Goal: Book appointment/travel/reservation

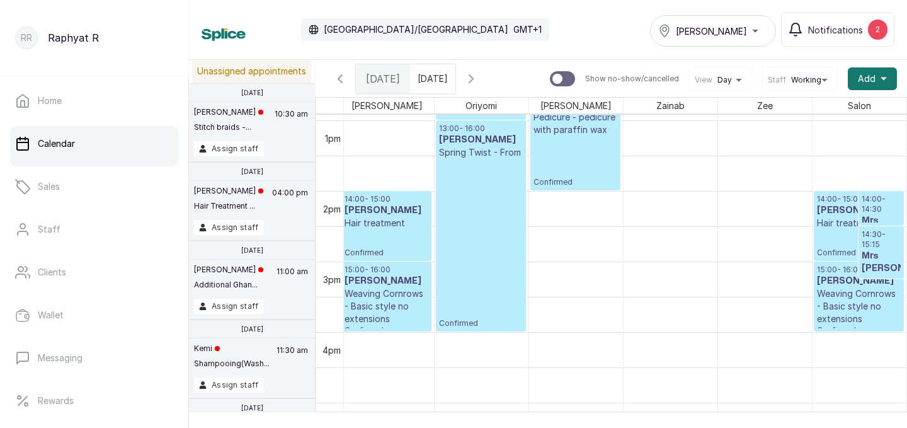
scroll to position [954, 0]
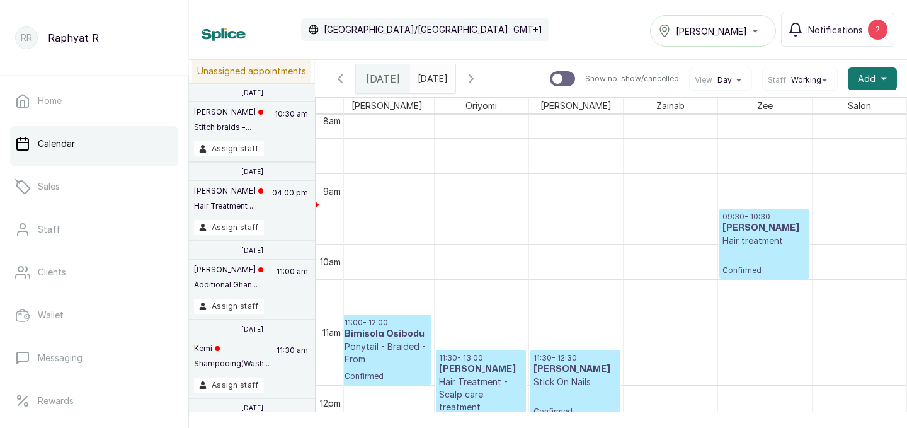
click at [774, 225] on h3 "[PERSON_NAME]" at bounding box center [765, 228] width 84 height 13
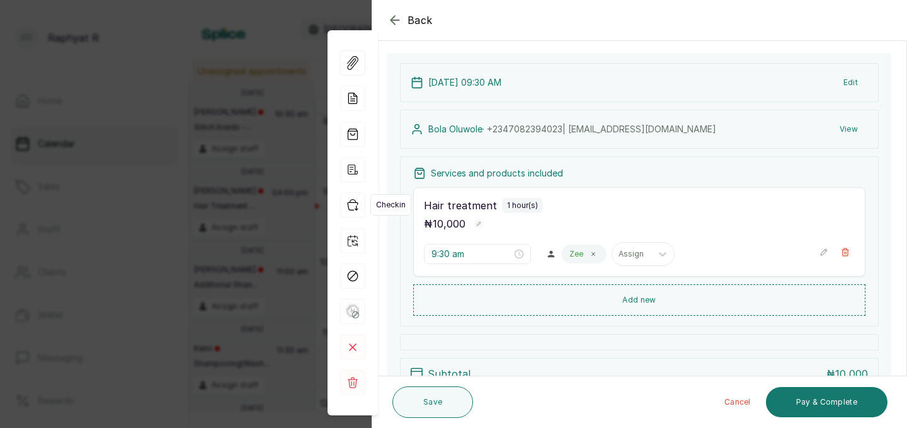
click at [361, 205] on icon "button" at bounding box center [352, 204] width 25 height 25
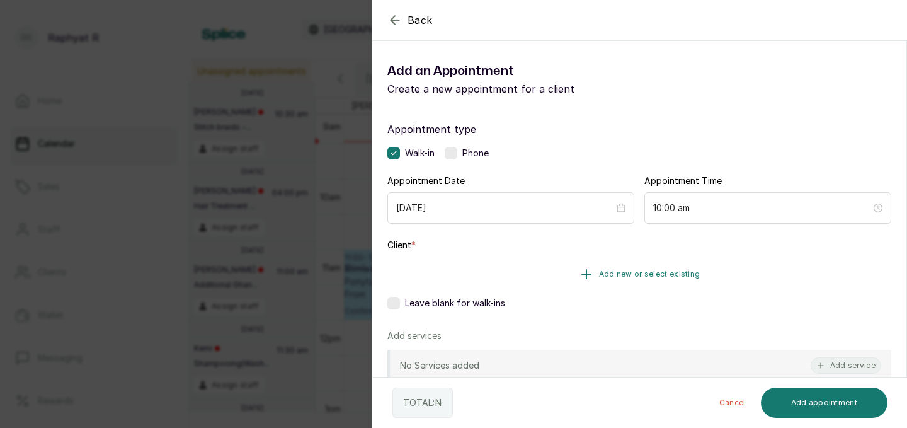
click at [636, 271] on span "Add new or select existing" at bounding box center [649, 274] width 101 height 10
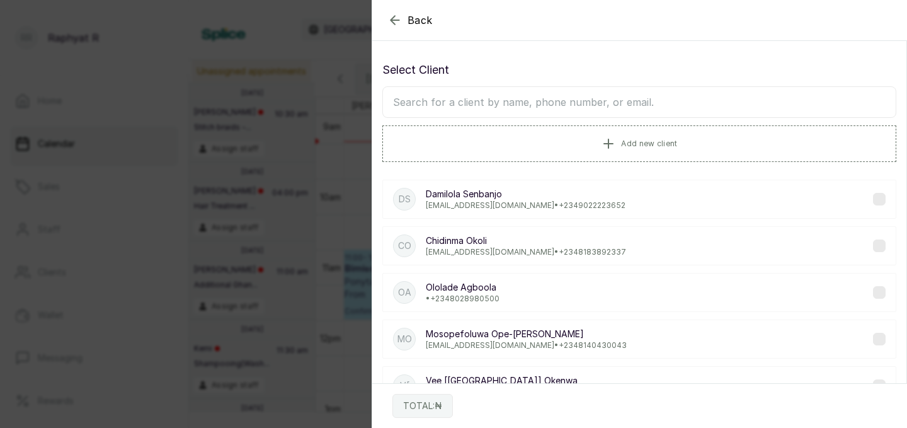
click at [400, 101] on input "text" at bounding box center [640, 102] width 514 height 32
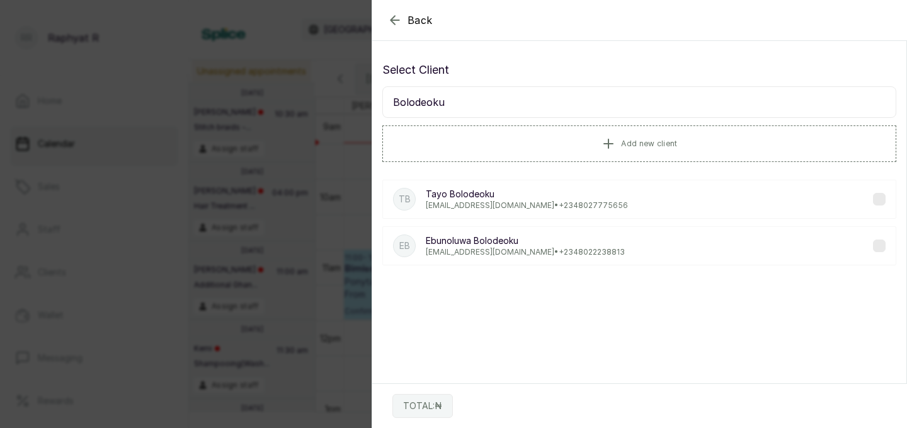
type input "Bolodeoku"
click at [488, 198] on p "[PERSON_NAME]" at bounding box center [527, 194] width 202 height 13
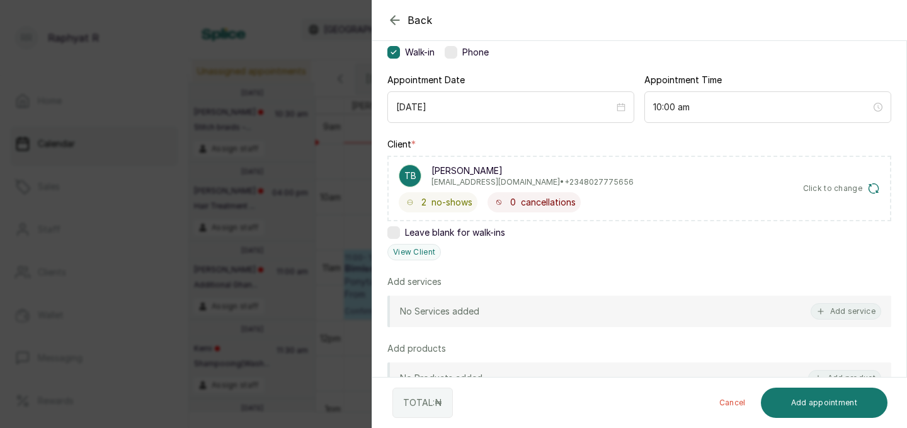
scroll to position [107, 0]
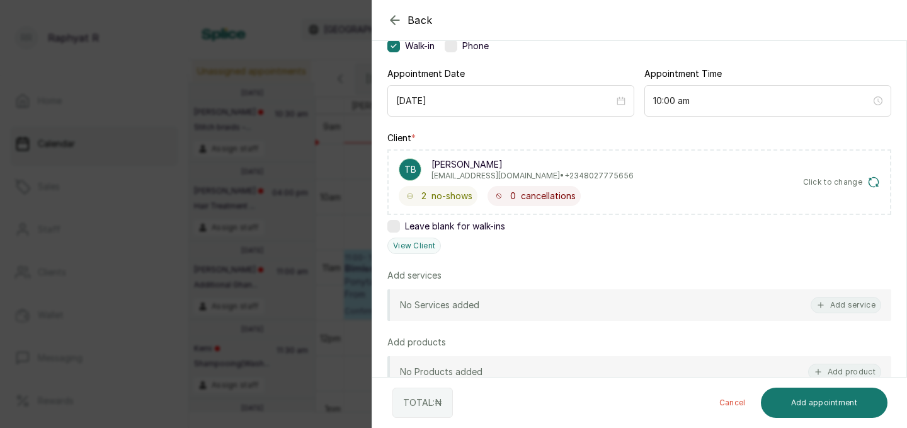
click at [802, 306] on div "No Services added Add service" at bounding box center [640, 305] width 504 height 32
click at [849, 303] on button "Add service" at bounding box center [846, 305] width 71 height 16
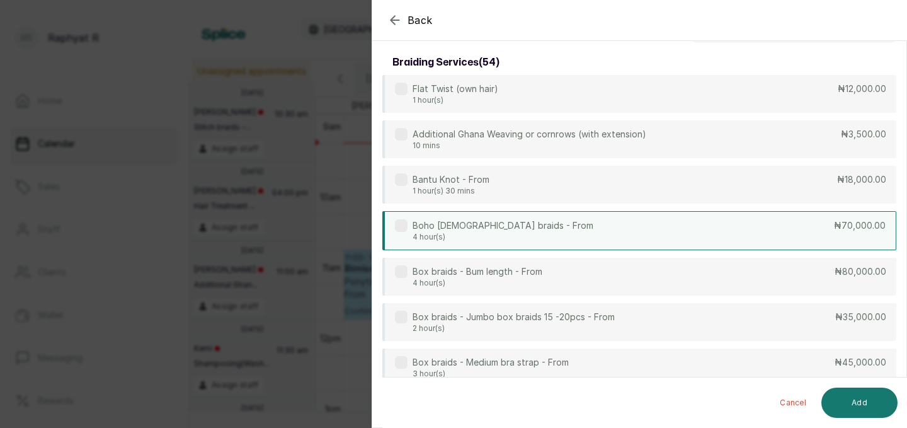
scroll to position [0, 0]
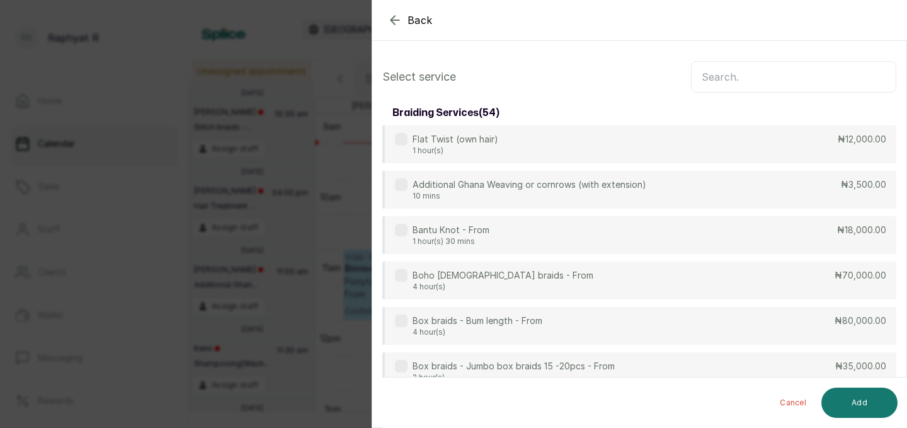
click at [710, 73] on input "text" at bounding box center [793, 77] width 205 height 32
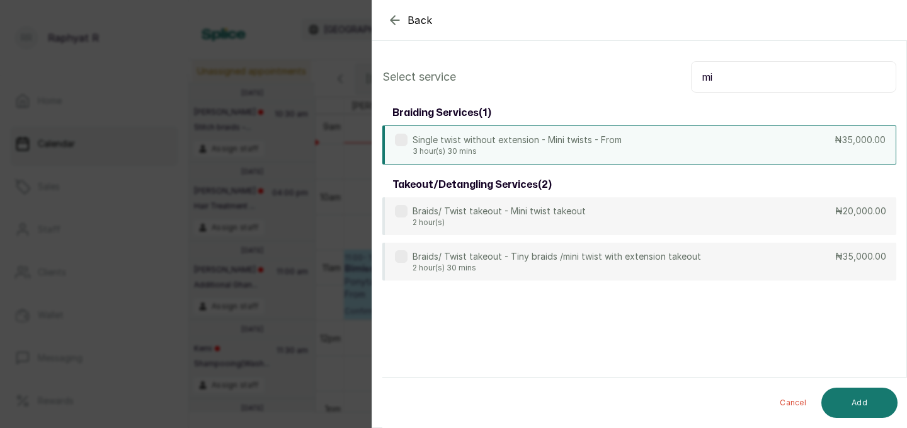
type input "m"
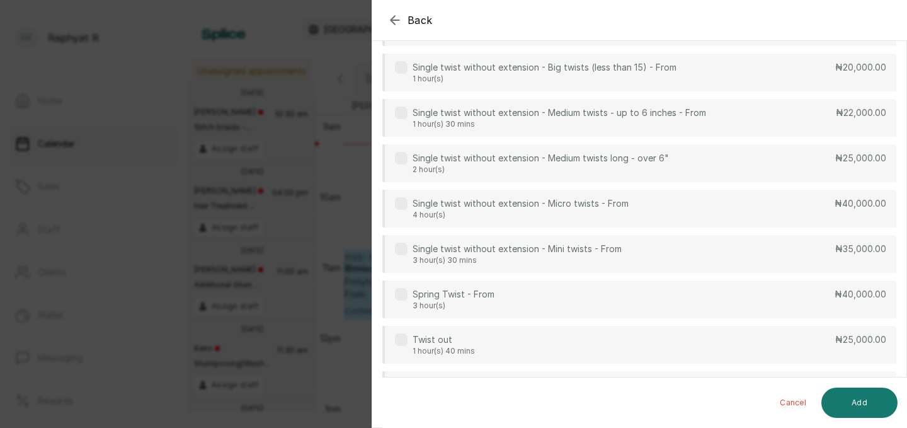
scroll to position [443, 0]
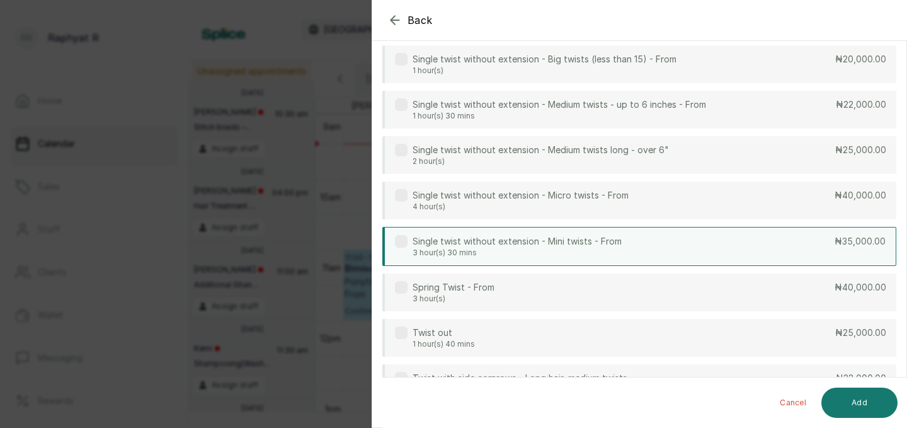
type input "twist"
click at [728, 236] on div "Single twist without extension - Mini twists - From 3 hour(s) 30 mins ₦35,000.00" at bounding box center [640, 246] width 514 height 39
click at [842, 405] on button "Add" at bounding box center [860, 403] width 76 height 30
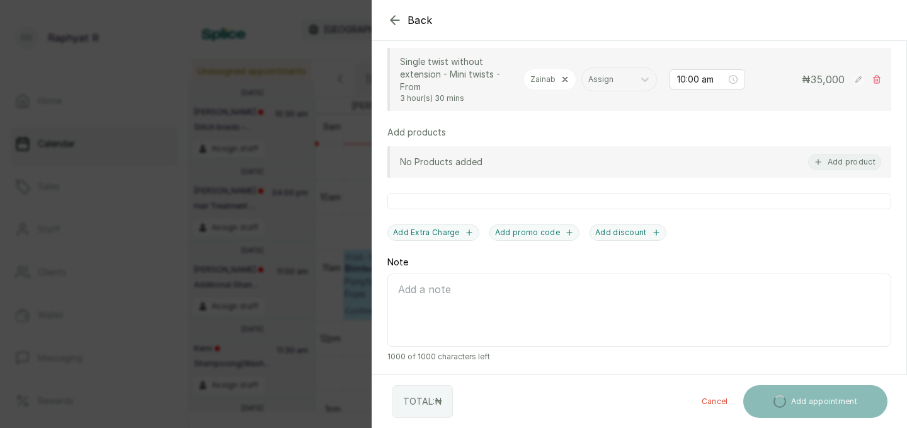
scroll to position [403, 0]
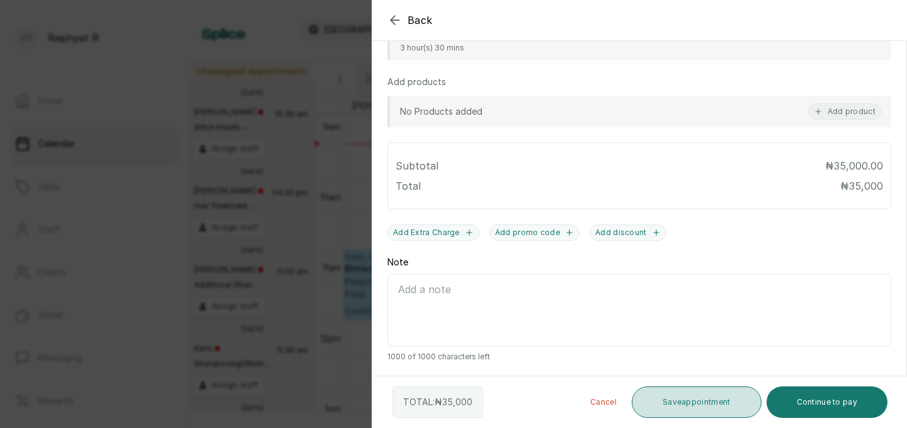
click at [730, 401] on button "Save appointment" at bounding box center [697, 402] width 130 height 32
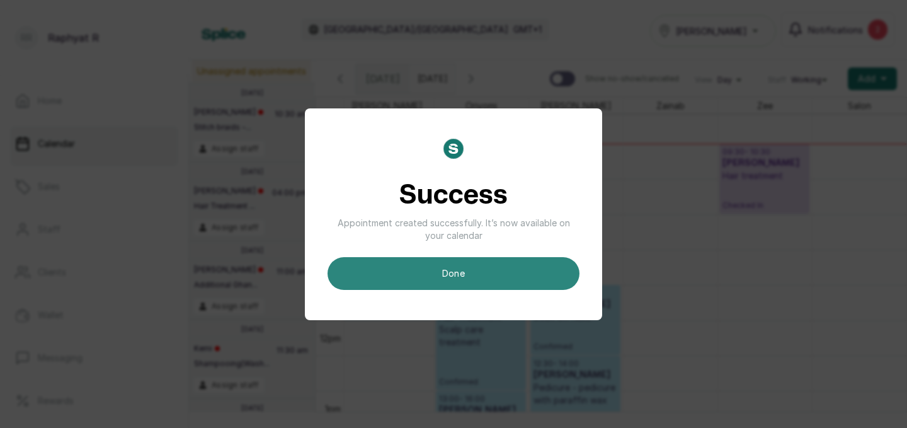
click at [514, 270] on button "done" at bounding box center [454, 273] width 252 height 33
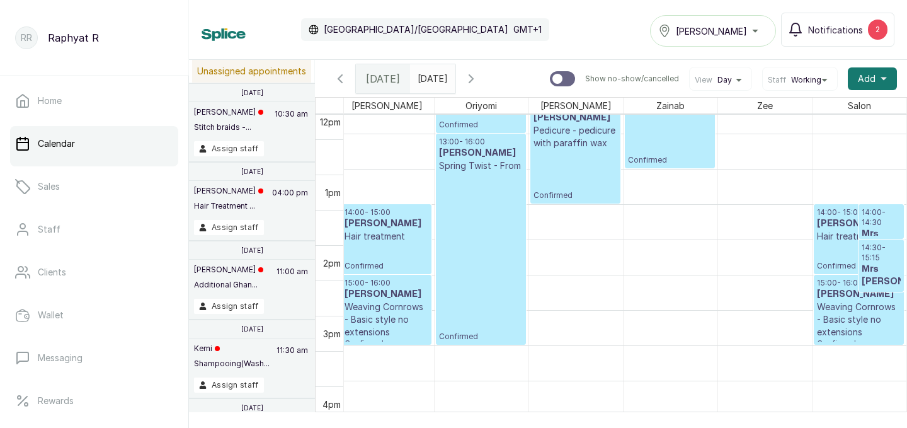
scroll to position [899, 0]
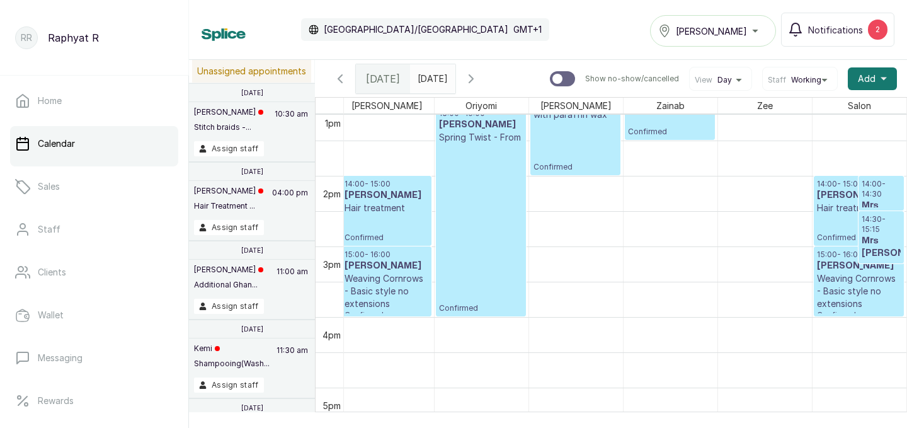
click at [842, 202] on h3 "[PERSON_NAME]" at bounding box center [859, 195] width 84 height 13
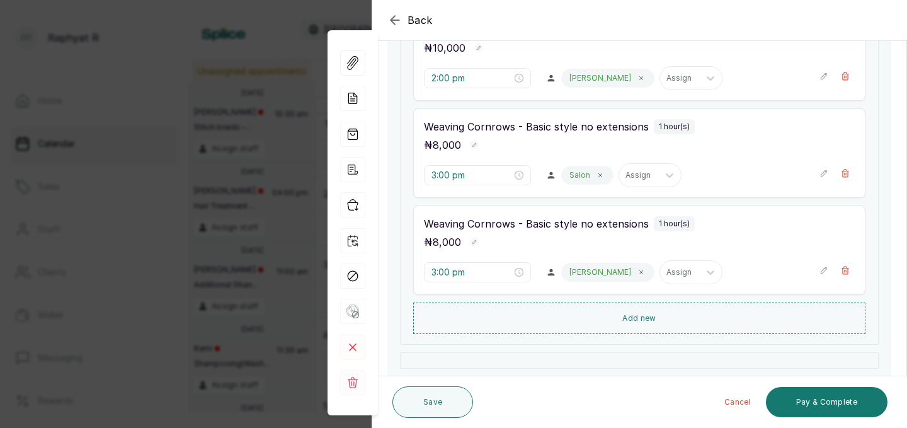
click at [396, 18] on icon "button" at bounding box center [395, 20] width 15 height 15
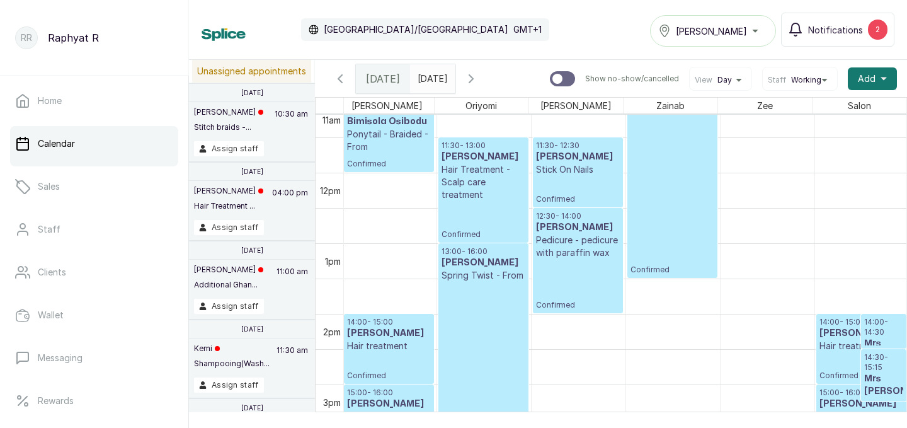
scroll to position [0, 285]
click at [845, 339] on h3 "[PERSON_NAME]" at bounding box center [862, 332] width 84 height 13
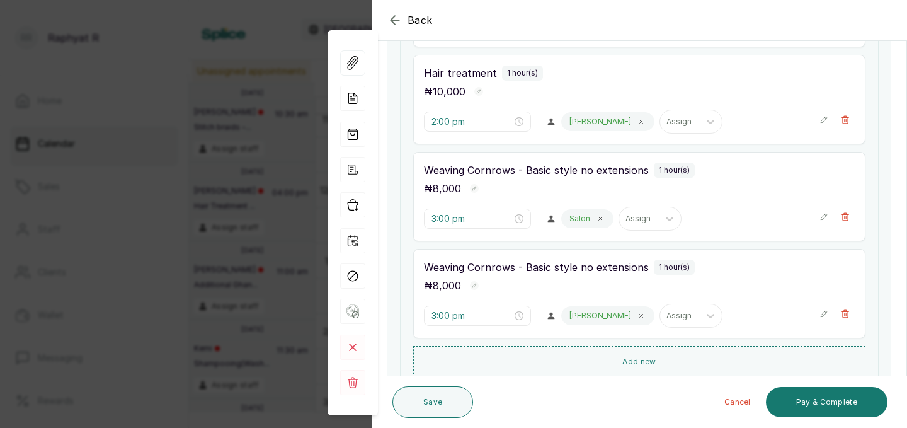
scroll to position [292, 0]
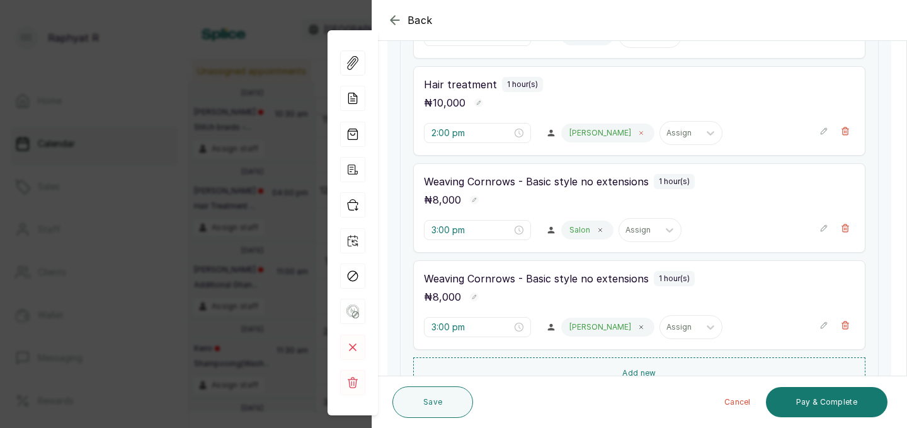
click at [638, 130] on icon at bounding box center [641, 133] width 6 height 6
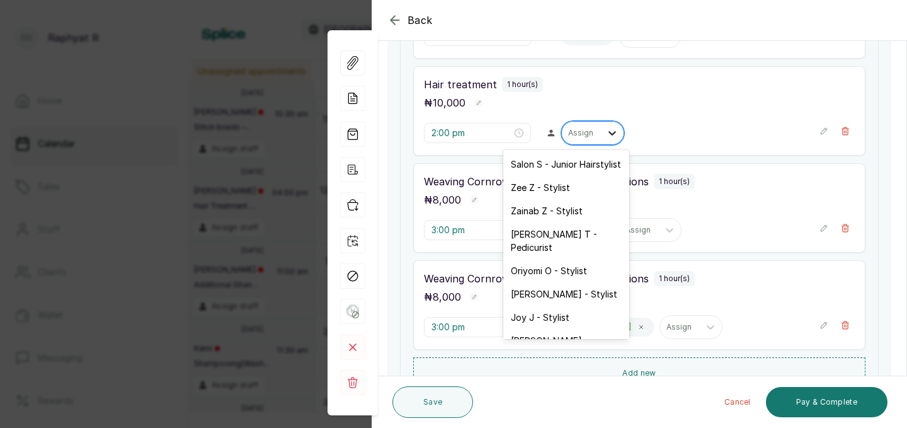
click at [606, 130] on icon at bounding box center [612, 133] width 13 height 13
click at [582, 185] on div "Zee Z - Stylist" at bounding box center [566, 187] width 126 height 23
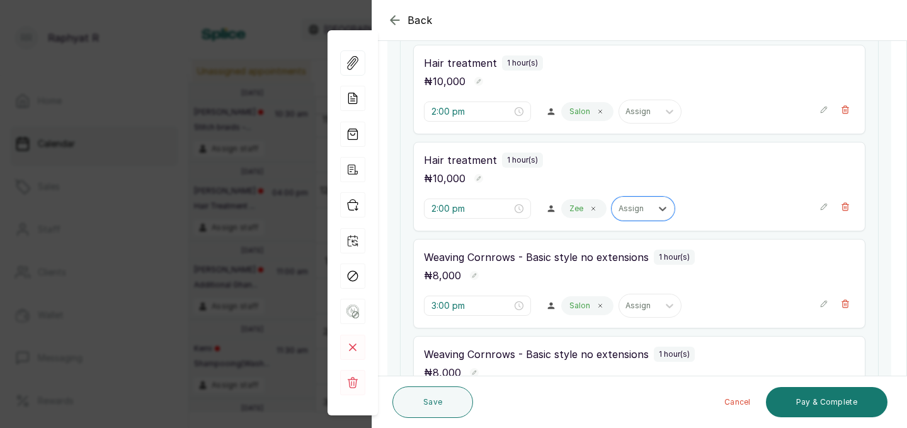
scroll to position [217, 0]
click at [596, 114] on span at bounding box center [601, 111] width 10 height 10
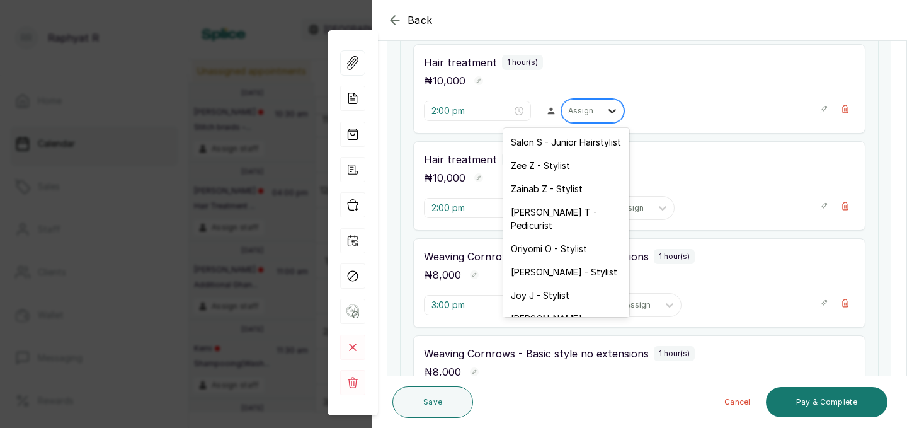
click at [606, 112] on icon at bounding box center [612, 111] width 13 height 13
click at [580, 166] on div "Zee Z - Stylist" at bounding box center [566, 165] width 126 height 23
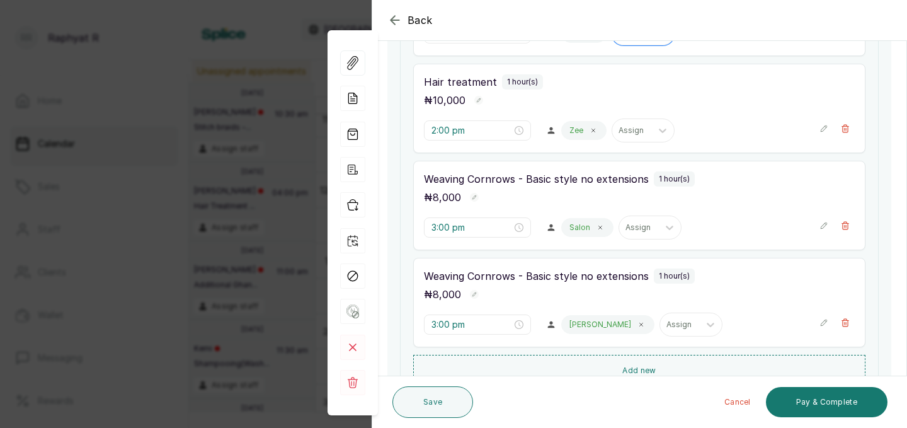
scroll to position [302, 0]
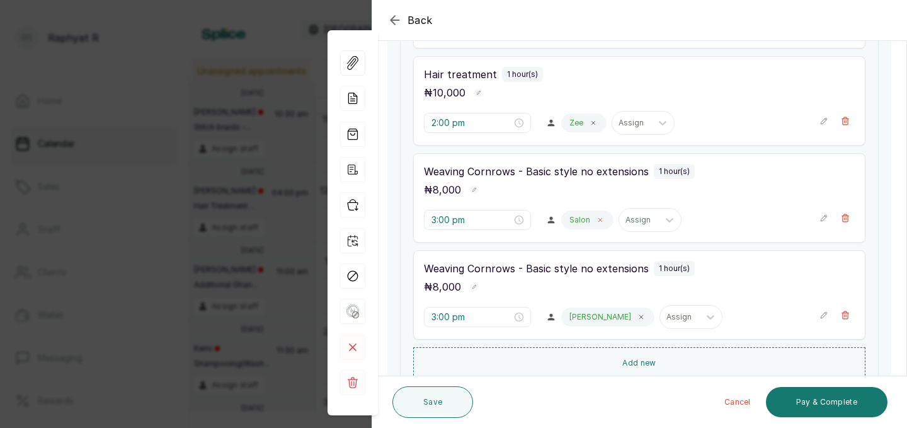
click at [597, 219] on icon at bounding box center [600, 220] width 6 height 6
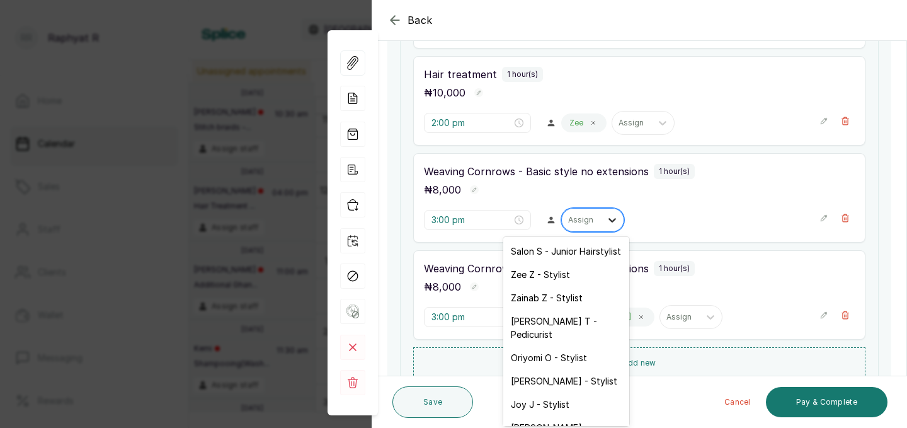
click at [606, 214] on icon at bounding box center [612, 220] width 13 height 13
click at [577, 272] on div "Zee Z - Stylist" at bounding box center [566, 274] width 126 height 23
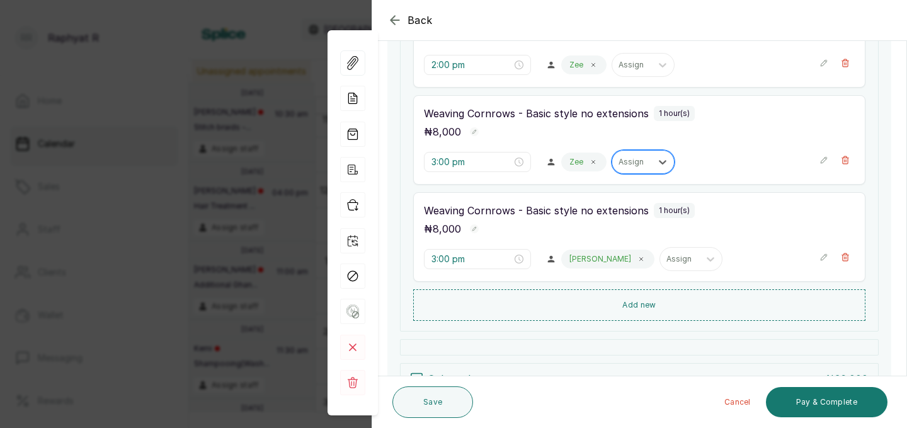
scroll to position [397, 0]
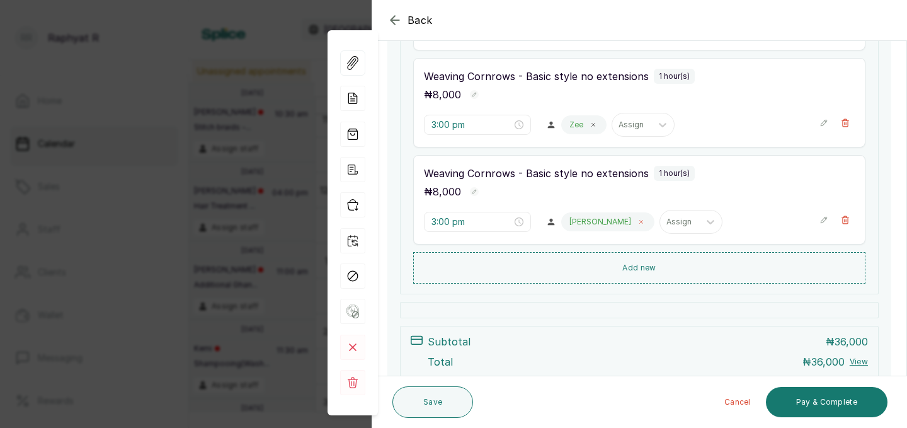
click at [640, 222] on icon at bounding box center [641, 222] width 3 height 3
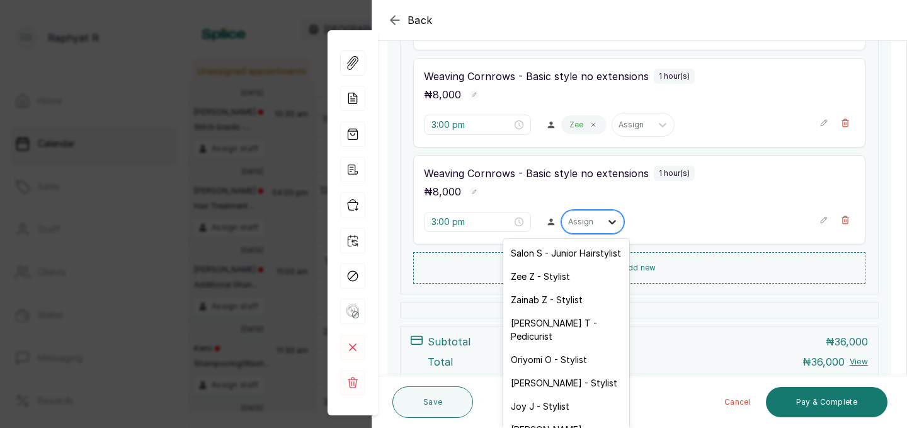
click at [606, 224] on icon at bounding box center [612, 222] width 13 height 13
click at [582, 252] on div "Salon S - Junior Hairstylist" at bounding box center [566, 252] width 126 height 23
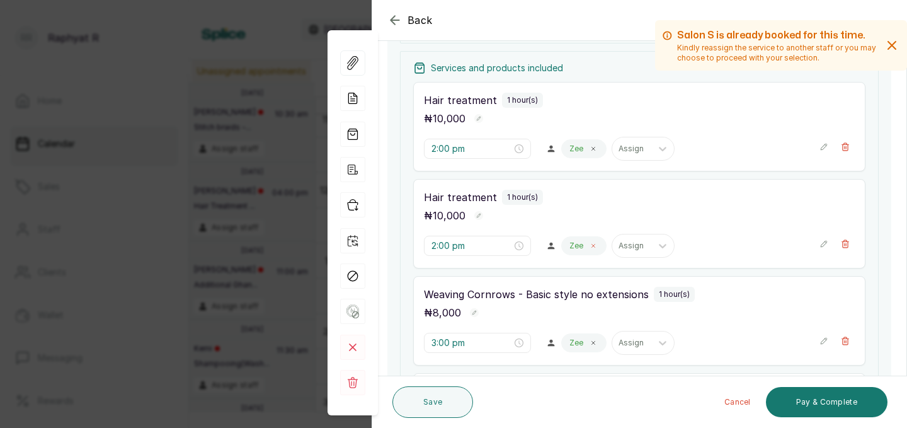
scroll to position [180, 0]
click at [589, 245] on span at bounding box center [594, 244] width 10 height 10
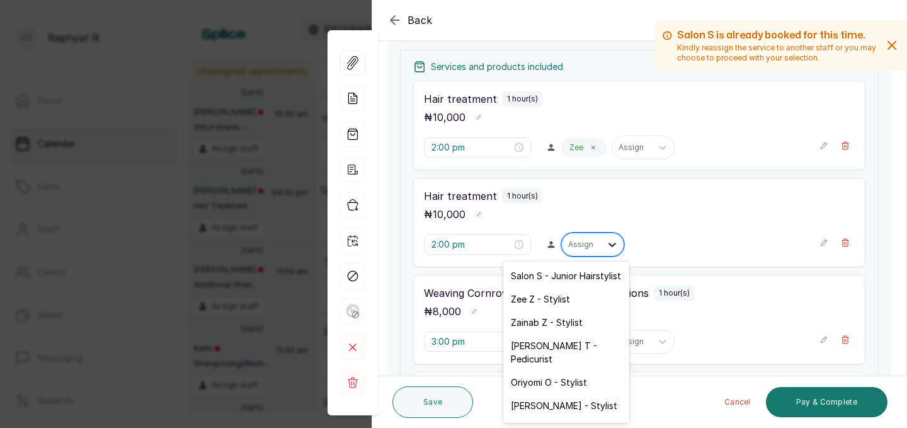
click at [606, 243] on icon at bounding box center [612, 244] width 13 height 13
click at [587, 274] on div "Salon S - Junior Hairstylist" at bounding box center [566, 275] width 126 height 23
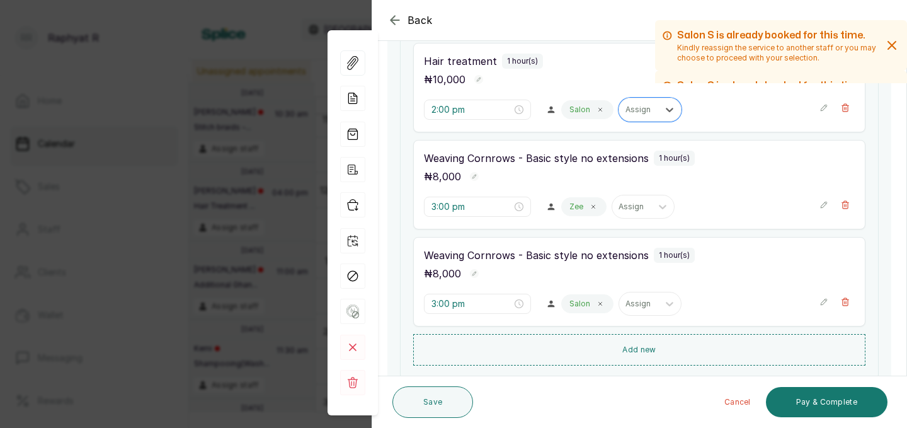
scroll to position [319, 0]
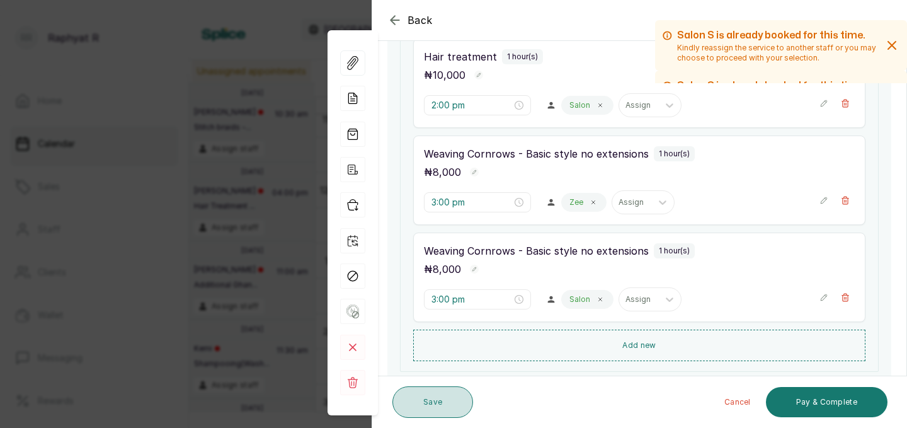
click at [438, 398] on button "Save" at bounding box center [433, 402] width 81 height 32
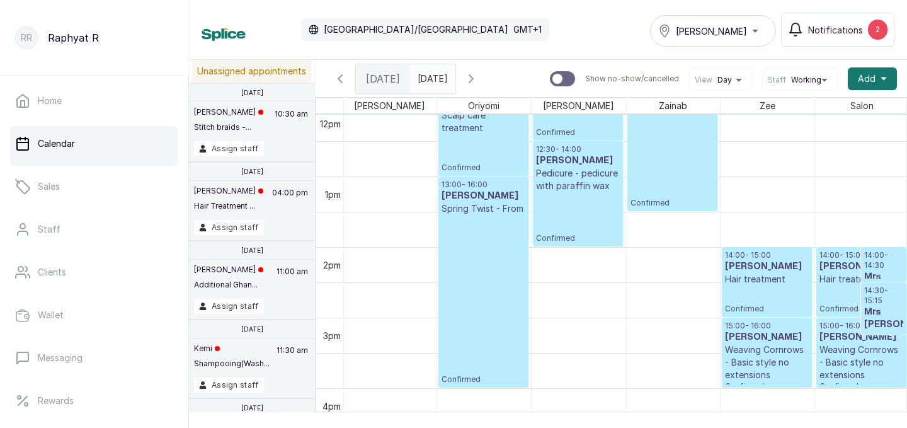
scroll to position [841, 280]
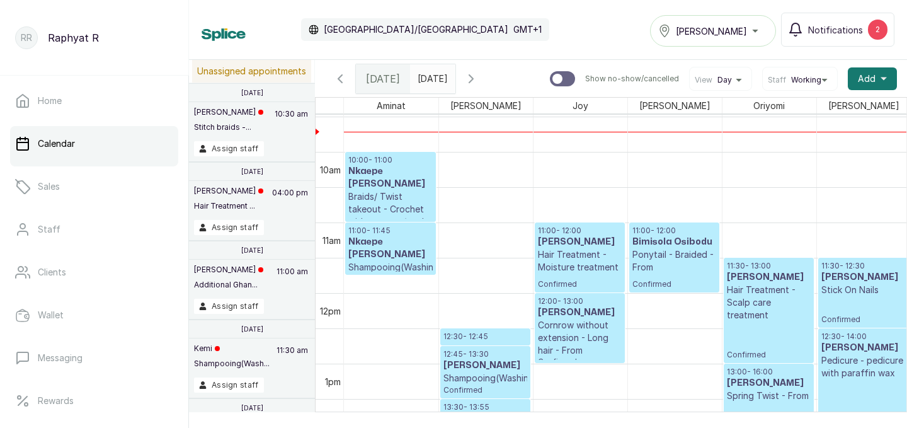
click at [473, 77] on icon "button" at bounding box center [471, 79] width 4 height 8
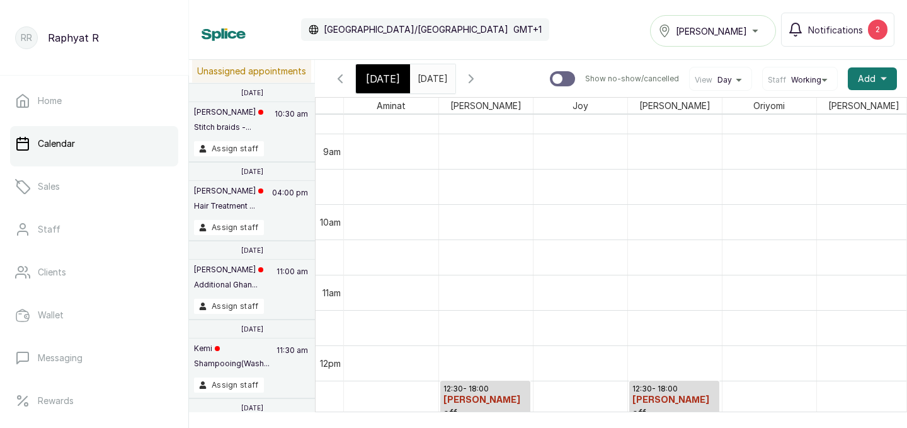
scroll to position [634, 0]
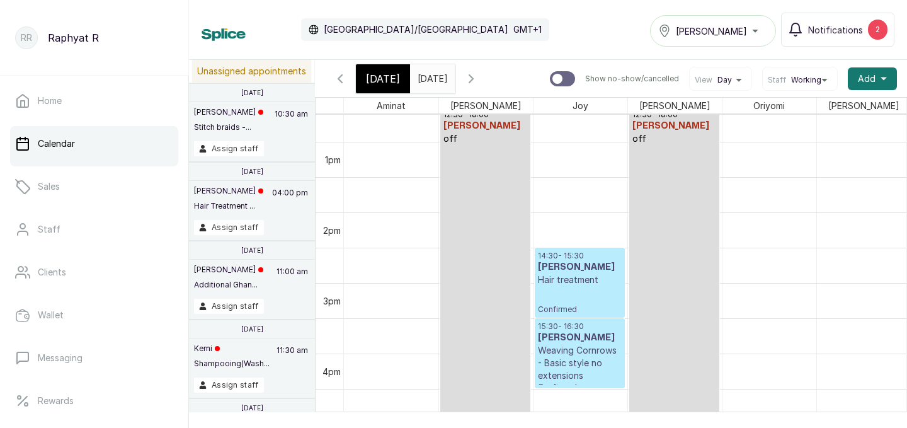
click at [455, 72] on span at bounding box center [443, 75] width 24 height 21
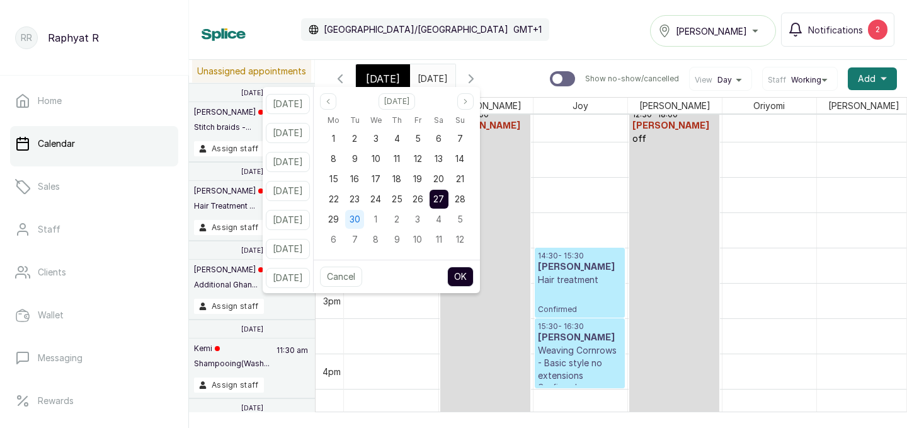
click at [360, 223] on span "30" at bounding box center [355, 219] width 11 height 11
click at [474, 273] on button "OK" at bounding box center [460, 277] width 26 height 20
type input "[DATE]"
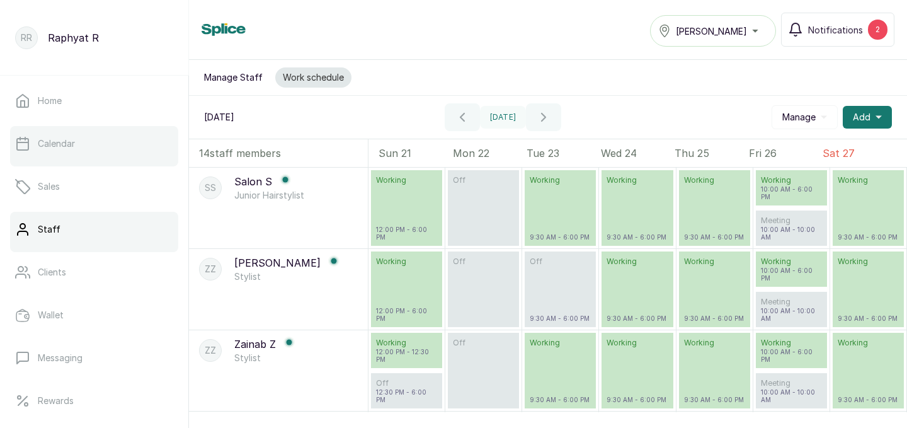
click at [125, 149] on link "Calendar" at bounding box center [94, 143] width 168 height 35
